Goal: Information Seeking & Learning: Learn about a topic

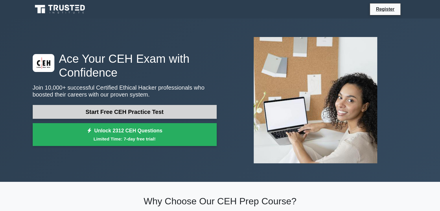
click at [139, 112] on link "Start Free CEH Practice Test" at bounding box center [125, 112] width 184 height 14
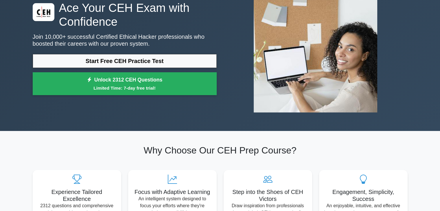
scroll to position [23, 0]
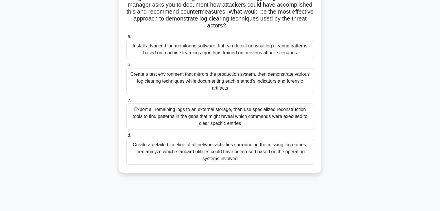
scroll to position [77, 0]
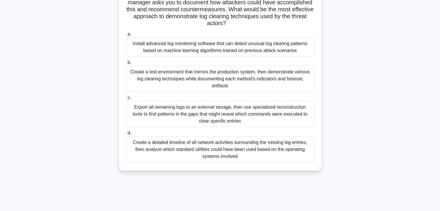
click at [239, 77] on div "Create a test environment that mirrors the production system, then demonstrate …" at bounding box center [219, 79] width 187 height 26
click at [126, 64] on input "b. Create a test environment that mirrors the production system, then demonstra…" at bounding box center [126, 63] width 0 height 4
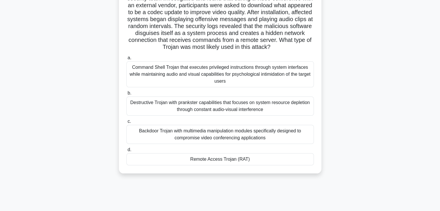
scroll to position [68, 0]
click at [207, 165] on div "Remote Access Trojan (RAT)" at bounding box center [219, 159] width 187 height 12
click at [126, 151] on input "d. Remote Access Trojan (RAT)" at bounding box center [126, 149] width 0 height 4
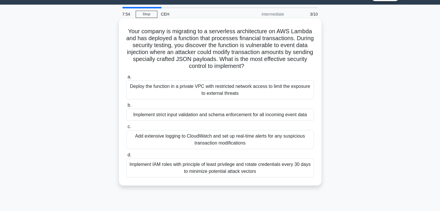
scroll to position [15, 0]
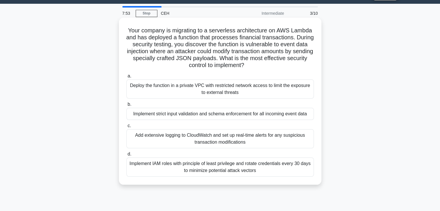
click at [239, 113] on div "Implement strict input validation and schema enforcement for all incoming event…" at bounding box center [219, 114] width 187 height 12
click at [126, 106] on input "b. Implement strict input validation and schema enforcement for all incoming ev…" at bounding box center [126, 105] width 0 height 4
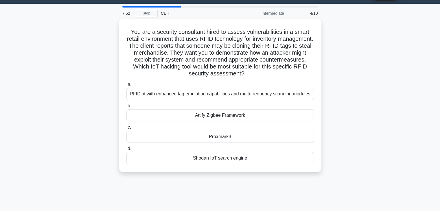
scroll to position [0, 0]
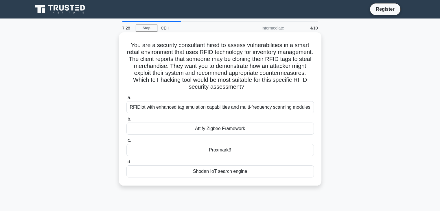
drag, startPoint x: 300, startPoint y: 96, endPoint x: 267, endPoint y: 111, distance: 36.5
click at [267, 111] on label "a. RFIDiot with enhanced tag emulation capabilities and multi-frequency scannin…" at bounding box center [219, 103] width 187 height 19
click at [308, 110] on div "RFIDiot with enhanced tag emulation capabilities and multi-frequency scanning m…" at bounding box center [219, 107] width 187 height 12
click at [126, 100] on input "a. RFIDiot with enhanced tag emulation capabilities and multi-frequency scannin…" at bounding box center [126, 98] width 0 height 4
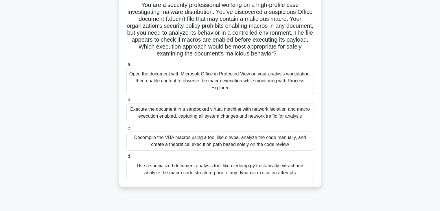
scroll to position [42, 0]
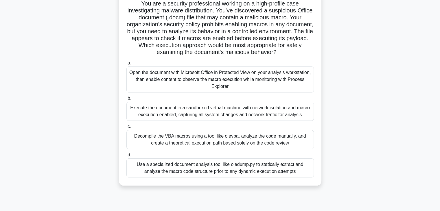
click at [204, 148] on div "Decompile the VBA macros using a tool like olevba, analyze the code manually, a…" at bounding box center [219, 139] width 187 height 19
click at [126, 129] on input "c. Decompile the VBA macros using a tool like olevba, analyze the code manually…" at bounding box center [126, 127] width 0 height 4
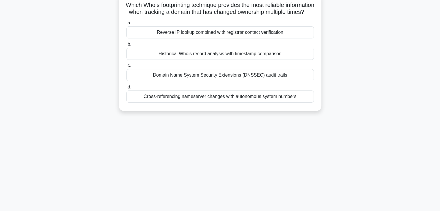
scroll to position [0, 0]
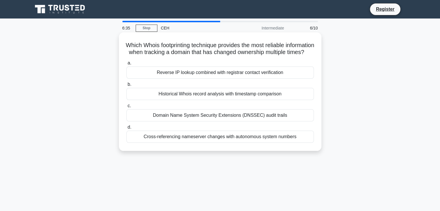
click at [232, 79] on div "Reverse IP lookup combined with registrar contact verification" at bounding box center [219, 72] width 187 height 12
click at [126, 65] on input "a. Reverse IP lookup combined with registrar contact verification" at bounding box center [126, 63] width 0 height 4
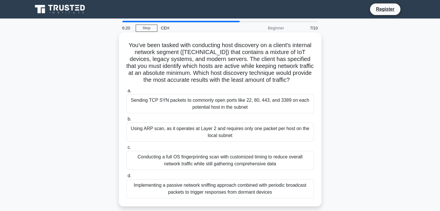
scroll to position [12, 0]
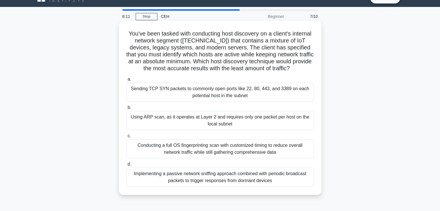
click at [287, 123] on div "Using ARP scan, as it operates at Layer 2 and requires only one packet per host…" at bounding box center [219, 120] width 187 height 19
click at [126, 110] on input "b. Using ARP scan, as it operates at Layer 2 and requires only one packet per h…" at bounding box center [126, 108] width 0 height 4
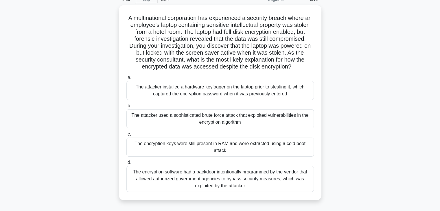
scroll to position [30, 0]
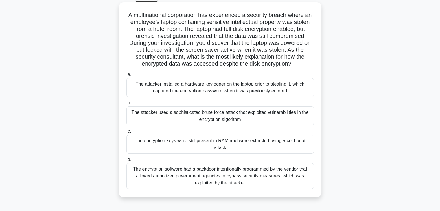
click at [201, 174] on div "The encryption software had a backdoor intentionally programmed by the vendor t…" at bounding box center [219, 176] width 187 height 26
click at [126, 162] on input "d. The encryption software had a backdoor intentionally programmed by the vendo…" at bounding box center [126, 160] width 0 height 4
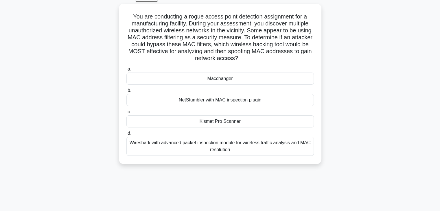
scroll to position [0, 0]
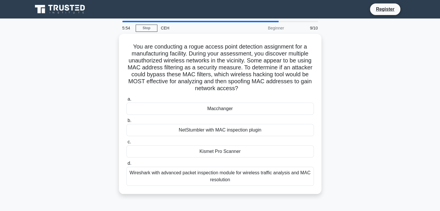
drag, startPoint x: 343, startPoint y: 114, endPoint x: 374, endPoint y: 87, distance: 40.8
click at [374, 87] on div "You are conducting a rogue access point detection assignment for a manufacturin…" at bounding box center [220, 117] width 382 height 167
click at [362, 85] on div "You are conducting a rogue access point detection assignment for a manufacturin…" at bounding box center [220, 117] width 382 height 167
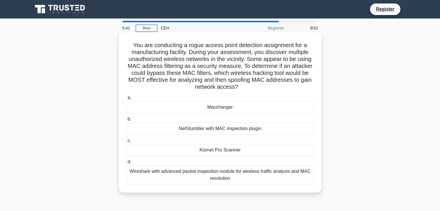
click at [232, 128] on div "NetStumbler with MAC inspection plugin" at bounding box center [219, 129] width 187 height 12
click at [126, 121] on input "b. NetStumbler with MAC inspection plugin" at bounding box center [126, 119] width 0 height 4
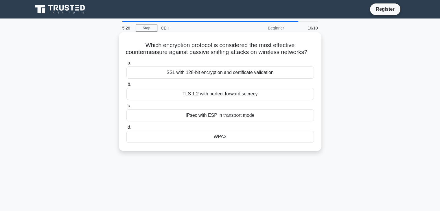
click at [234, 100] on div "TLS 1.2 with perfect forward secrecy" at bounding box center [219, 94] width 187 height 12
click at [126, 86] on input "b. TLS 1.2 with perfect forward secrecy" at bounding box center [126, 85] width 0 height 4
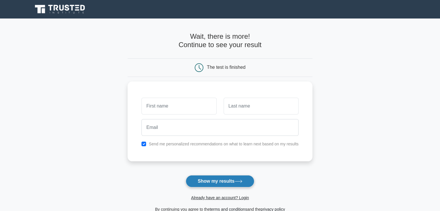
click at [207, 183] on button "Show my results" at bounding box center [220, 181] width 68 height 12
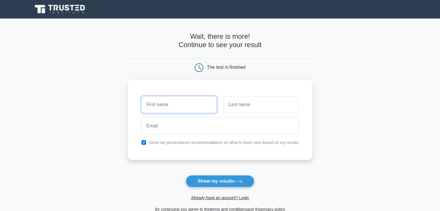
click at [181, 104] on input "text" at bounding box center [178, 104] width 75 height 17
type input "Sharad"
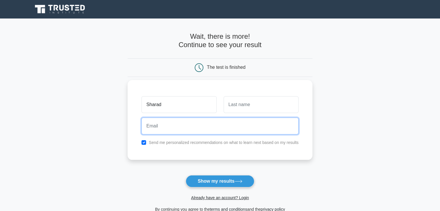
click at [173, 121] on input "email" at bounding box center [219, 126] width 157 height 17
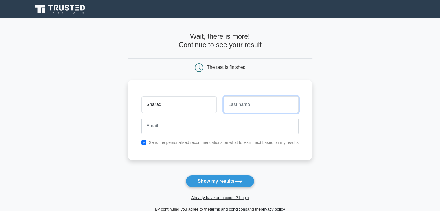
click at [248, 104] on input "text" at bounding box center [260, 104] width 75 height 17
type input "yadav"
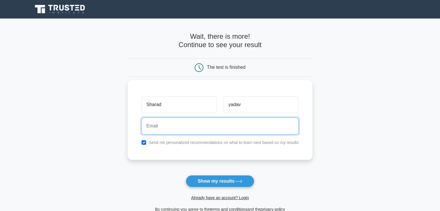
click at [197, 128] on input "email" at bounding box center [219, 126] width 157 height 17
type input "syadav@gmail.com"
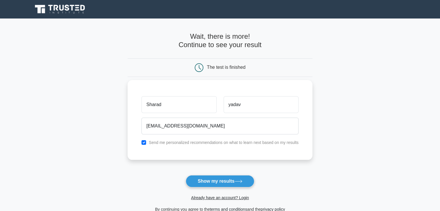
click at [141, 144] on div "Send me personalized recommendations on what to learn next based on my results" at bounding box center [220, 142] width 164 height 7
click at [142, 143] on input "checkbox" at bounding box center [143, 142] width 5 height 5
checkbox input "false"
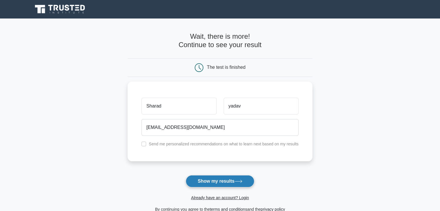
click at [208, 184] on button "Show my results" at bounding box center [220, 181] width 68 height 12
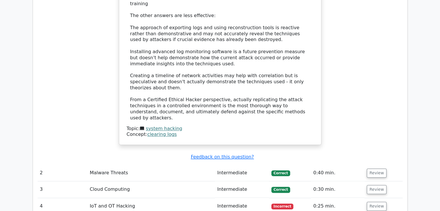
scroll to position [859, 0]
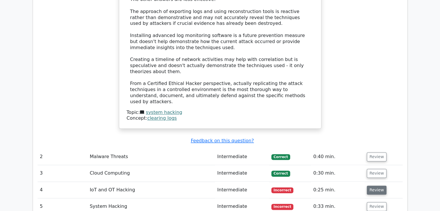
click at [377, 186] on button "Review" at bounding box center [377, 190] width 20 height 9
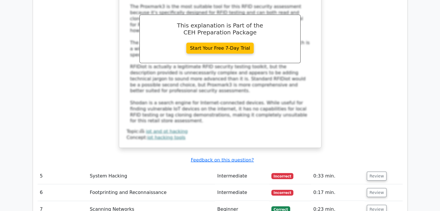
scroll to position [1237, 0]
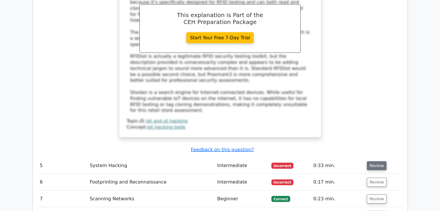
click at [367, 161] on button "Review" at bounding box center [377, 165] width 20 height 9
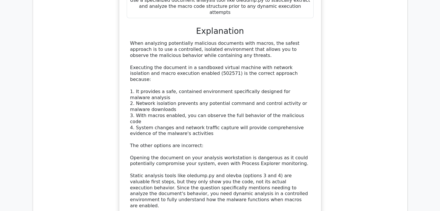
scroll to position [1634, 0]
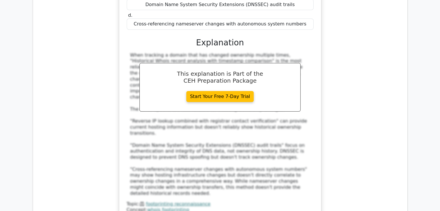
scroll to position [1942, 0]
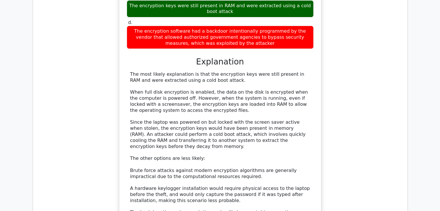
scroll to position [2350, 0]
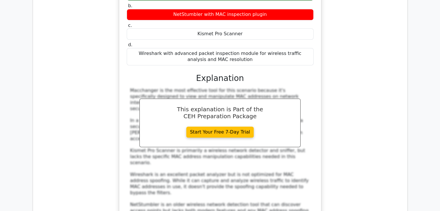
scroll to position [2728, 0]
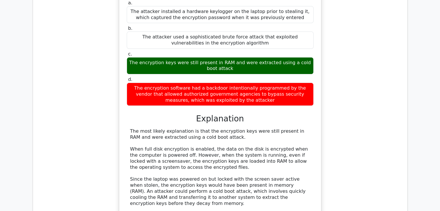
scroll to position [2274, 0]
